Goal: Task Accomplishment & Management: Manage account settings

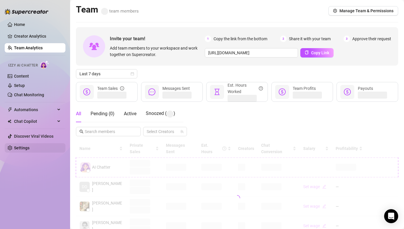
click at [26, 148] on link "Settings" at bounding box center [21, 148] width 15 height 5
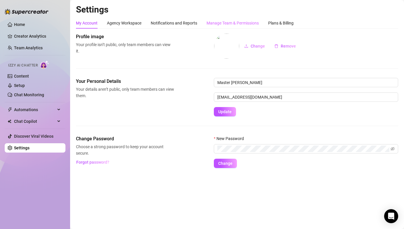
click at [230, 20] on div "Manage Team & Permissions" at bounding box center [233, 23] width 52 height 11
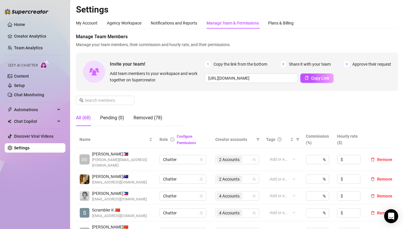
click at [113, 106] on div "Manage Team Members Manage your team members, their commission and hourly rate,…" at bounding box center [237, 82] width 322 height 98
click at [115, 102] on input "text" at bounding box center [105, 100] width 41 height 6
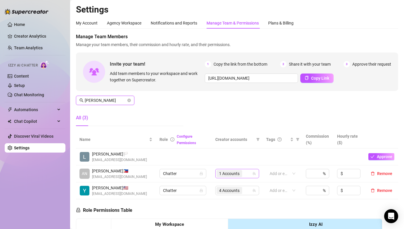
click at [217, 171] on span "1 Accounts" at bounding box center [230, 173] width 26 height 7
type input "[PERSON_NAME]"
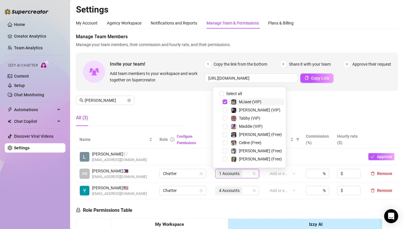
click at [220, 170] on span "1 Accounts" at bounding box center [230, 173] width 26 height 7
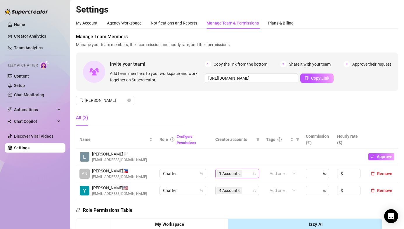
click at [221, 172] on span "1 Accounts" at bounding box center [229, 174] width 20 height 6
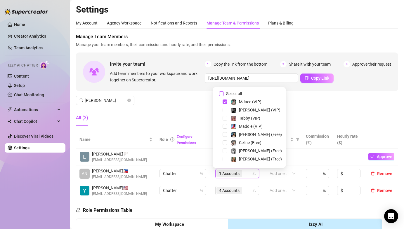
click at [222, 95] on input "Select all" at bounding box center [221, 93] width 5 height 5
drag, startPoint x: 222, startPoint y: 95, endPoint x: 225, endPoint y: 99, distance: 5.0
click at [222, 95] on input "Select all" at bounding box center [221, 93] width 5 height 5
checkbox input "false"
click at [224, 118] on span "Select tree node" at bounding box center [225, 118] width 5 height 5
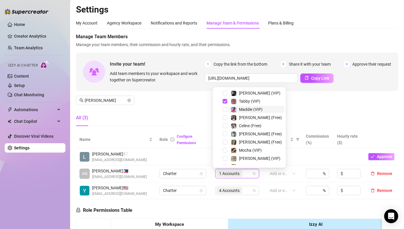
scroll to position [89, 0]
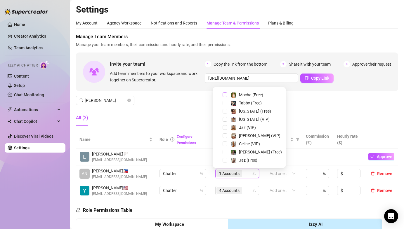
click at [225, 95] on span "Select tree node" at bounding box center [225, 95] width 5 height 5
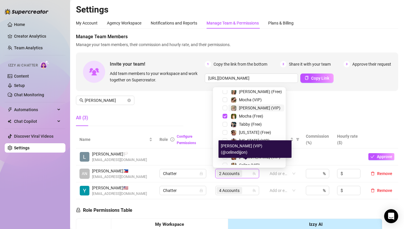
scroll to position [67, 0]
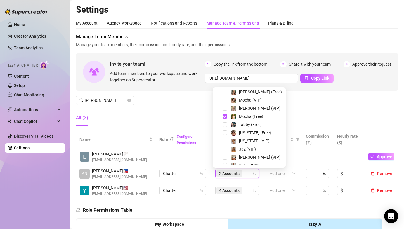
click at [226, 101] on span "Select tree node" at bounding box center [225, 100] width 5 height 5
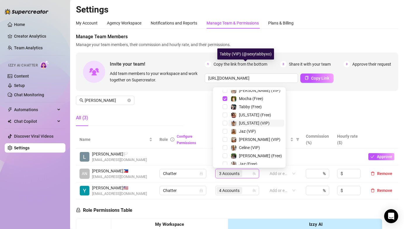
scroll to position [89, 0]
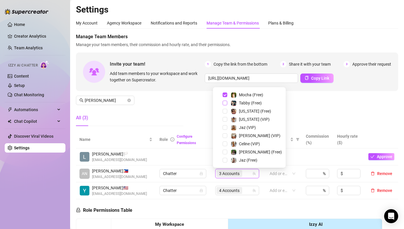
click at [224, 103] on span "Select tree node" at bounding box center [225, 103] width 5 height 5
click at [304, 108] on div "Manage Team Members Manage your team members, their commission and hourly rate,…" at bounding box center [237, 82] width 322 height 98
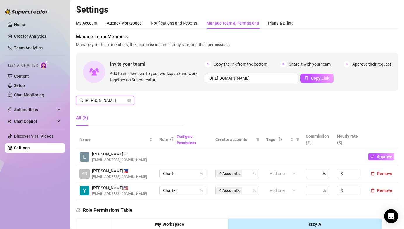
click at [117, 100] on input "[PERSON_NAME]" at bounding box center [105, 100] width 41 height 6
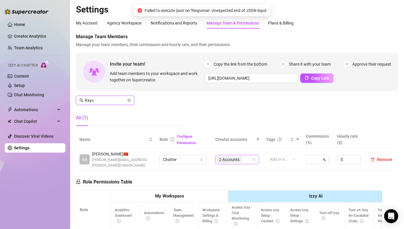
click at [220, 157] on span "2 Accounts" at bounding box center [229, 160] width 20 height 6
type input "Rayc"
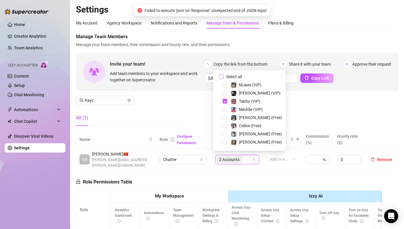
click at [219, 75] on input "Select all" at bounding box center [221, 77] width 5 height 5
checkbox input "false"
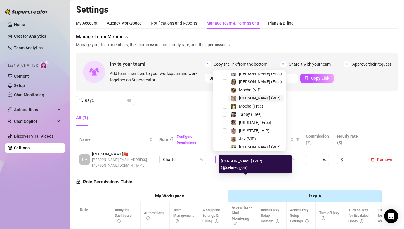
scroll to position [36, 0]
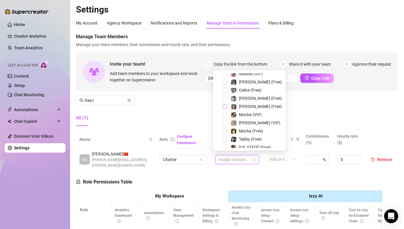
click at [224, 108] on span "Select tree node" at bounding box center [225, 106] width 5 height 5
click at [224, 123] on span "Select tree node" at bounding box center [225, 123] width 5 height 5
click at [305, 120] on div "Manage Team Members Manage your team members, their commission and hourly rate,…" at bounding box center [237, 82] width 322 height 98
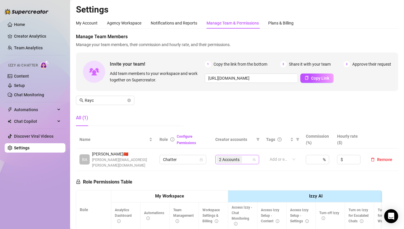
click at [239, 158] on span "2 Accounts" at bounding box center [230, 159] width 26 height 7
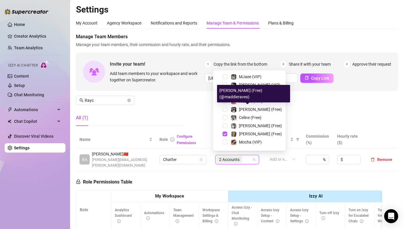
scroll to position [89, 0]
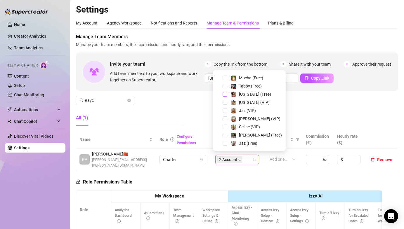
click at [226, 93] on span "Select tree node" at bounding box center [225, 94] width 5 height 5
click at [225, 101] on span "Select tree node" at bounding box center [225, 102] width 5 height 5
click at [178, 102] on div "Manage Team Members Manage your team members, their commission and hourly rate,…" at bounding box center [237, 82] width 322 height 98
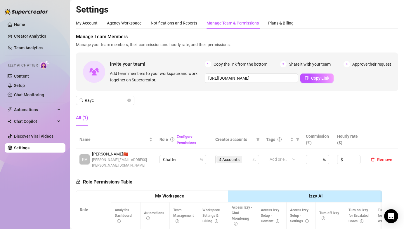
click at [392, 27] on div "My Account Agency Workspace Notifications and Reports Manage Team & Permissions…" at bounding box center [237, 23] width 322 height 11
drag, startPoint x: 195, startPoint y: 6, endPoint x: 134, endPoint y: 20, distance: 62.8
click at [195, 7] on h2 "Settings" at bounding box center [237, 9] width 322 height 11
click at [43, 47] on link "Team Analytics" at bounding box center [28, 48] width 29 height 5
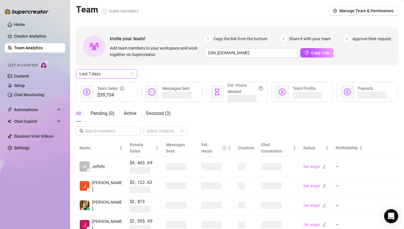
drag, startPoint x: 121, startPoint y: 74, endPoint x: 115, endPoint y: 77, distance: 6.4
click at [121, 74] on span "Last 7 days" at bounding box center [106, 74] width 54 height 9
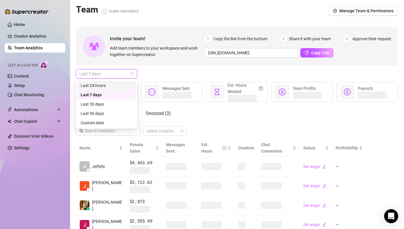
drag, startPoint x: 115, startPoint y: 77, endPoint x: 113, endPoint y: 100, distance: 22.9
click at [103, 86] on div "Last 24 hours" at bounding box center [107, 85] width 52 height 6
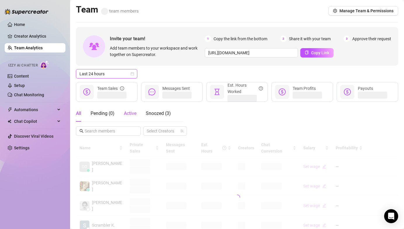
click at [129, 114] on span "Active" at bounding box center [130, 114] width 13 height 6
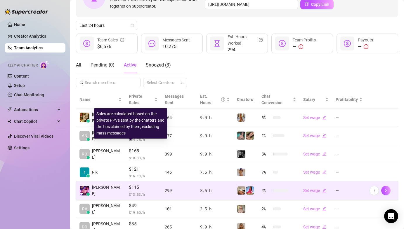
scroll to position [117, 0]
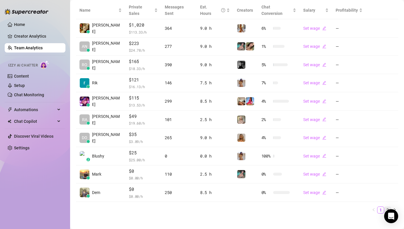
click at [385, 207] on link "2" at bounding box center [388, 210] width 6 height 6
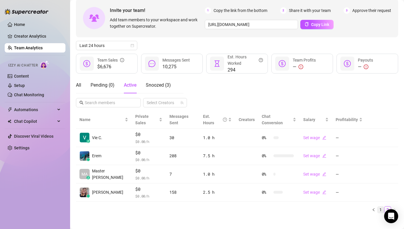
click at [378, 207] on link "1" at bounding box center [381, 210] width 6 height 6
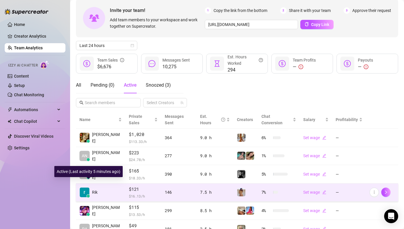
click at [84, 188] on img at bounding box center [85, 193] width 10 height 10
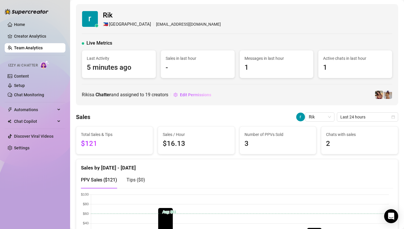
click at [31, 46] on link "Team Analytics" at bounding box center [28, 48] width 29 height 5
